Goal: Task Accomplishment & Management: Use online tool/utility

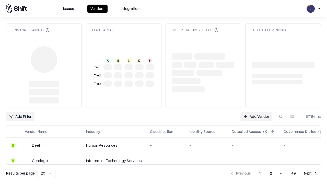
click at [256, 116] on link "Add Vendor" at bounding box center [256, 116] width 32 height 9
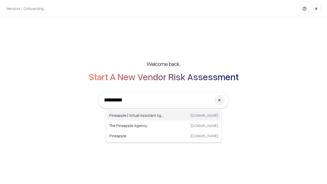
click at [164, 115] on div "Pineapple | Virtual Assistant Agency [DOMAIN_NAME]" at bounding box center [163, 115] width 113 height 10
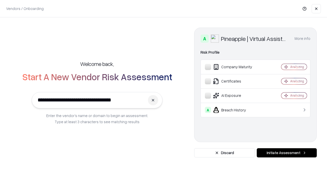
type input "**********"
click at [286, 153] on button "Initiate Assessment" at bounding box center [286, 152] width 60 height 9
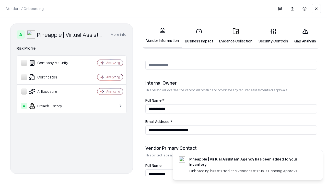
scroll to position [264, 0]
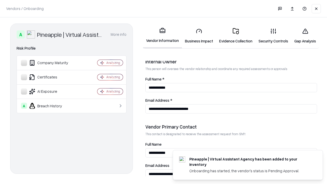
click at [199, 36] on link "Business Impact" at bounding box center [199, 36] width 34 height 24
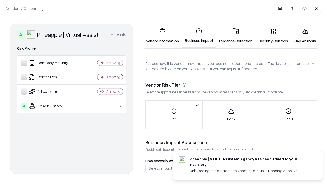
click at [305, 36] on link "Gap Analysis" at bounding box center [305, 36] width 28 height 24
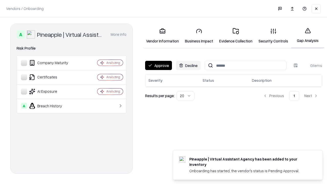
click at [158, 65] on button "Approve" at bounding box center [158, 65] width 27 height 9
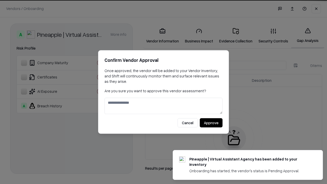
click at [211, 122] on button "Approve" at bounding box center [211, 122] width 23 height 9
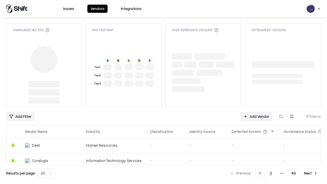
click at [256, 116] on link "Add Vendor" at bounding box center [256, 116] width 32 height 9
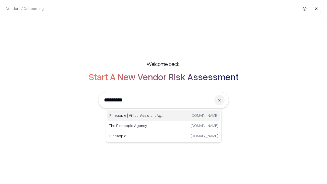
click at [164, 115] on div "Pineapple | Virtual Assistant Agency [DOMAIN_NAME]" at bounding box center [163, 115] width 113 height 10
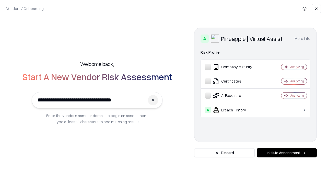
type input "**********"
click at [286, 153] on button "Initiate Assessment" at bounding box center [286, 152] width 60 height 9
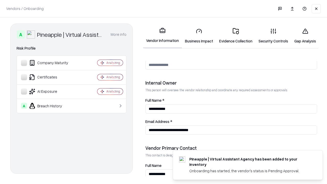
scroll to position [264, 0]
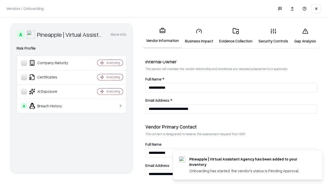
click at [305, 36] on link "Gap Analysis" at bounding box center [305, 36] width 28 height 24
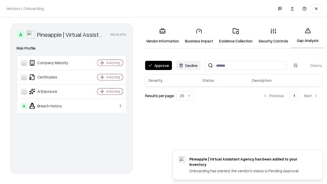
click at [158, 65] on button "Approve" at bounding box center [158, 65] width 27 height 9
